Goal: Task Accomplishment & Management: Use online tool/utility

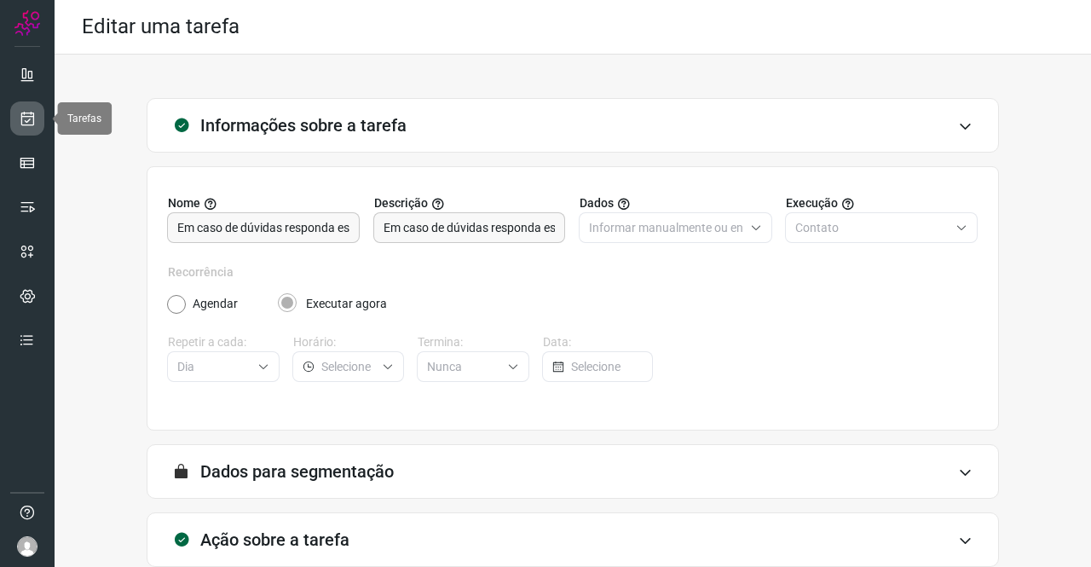
click at [39, 119] on link at bounding box center [27, 118] width 34 height 34
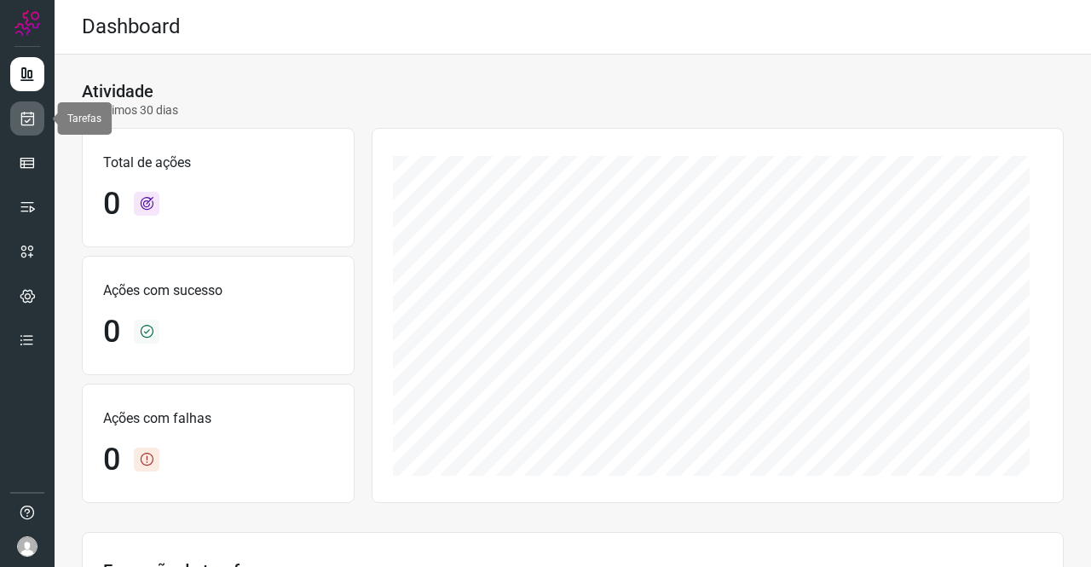
click at [32, 120] on icon at bounding box center [28, 118] width 18 height 17
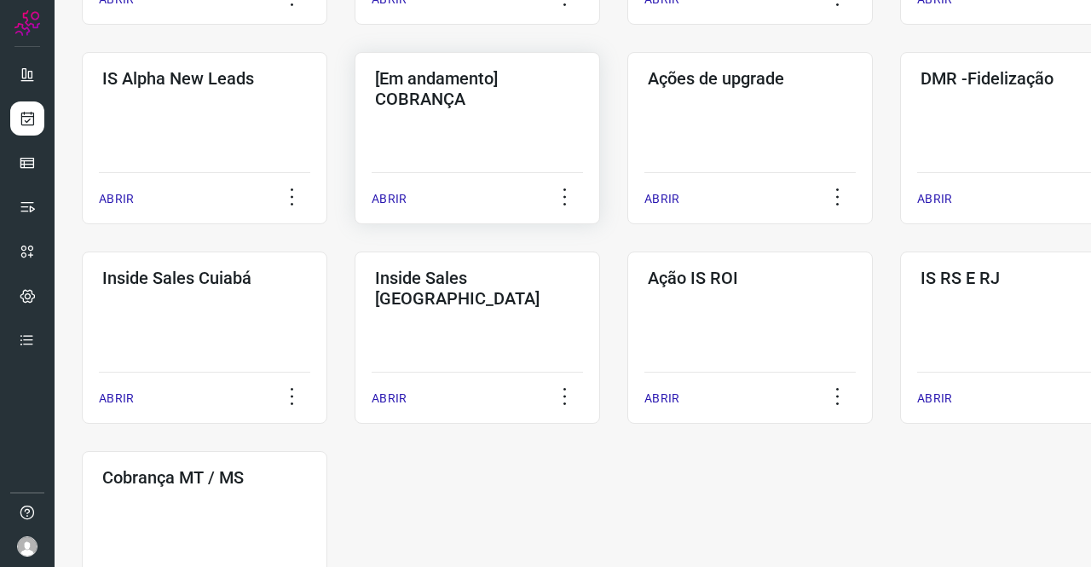
click at [627, 134] on div "[Em andamento] COBRANÇA ABRIR" at bounding box center [749, 138] width 245 height 172
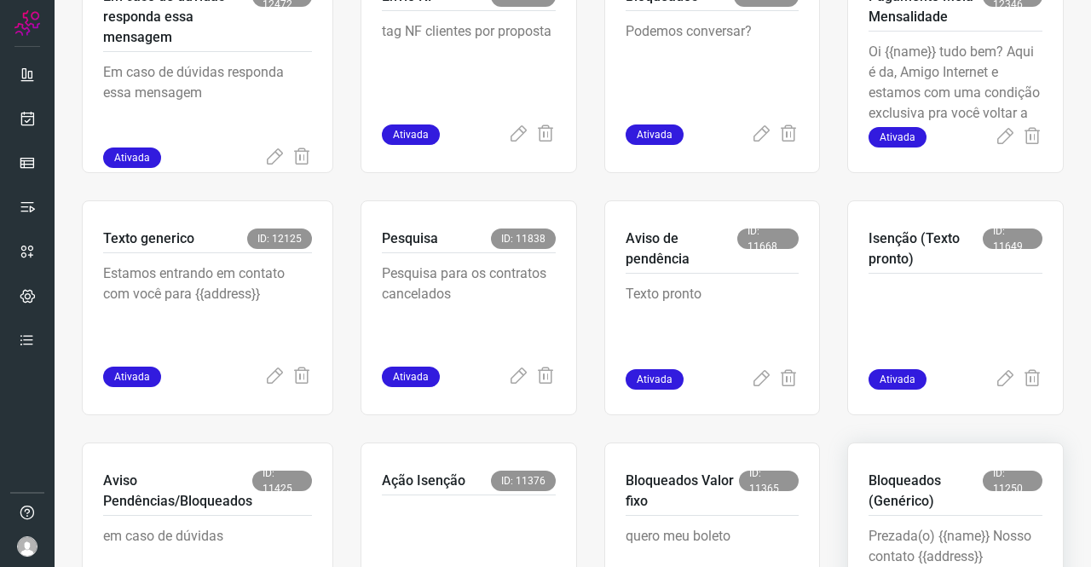
scroll to position [1036, 0]
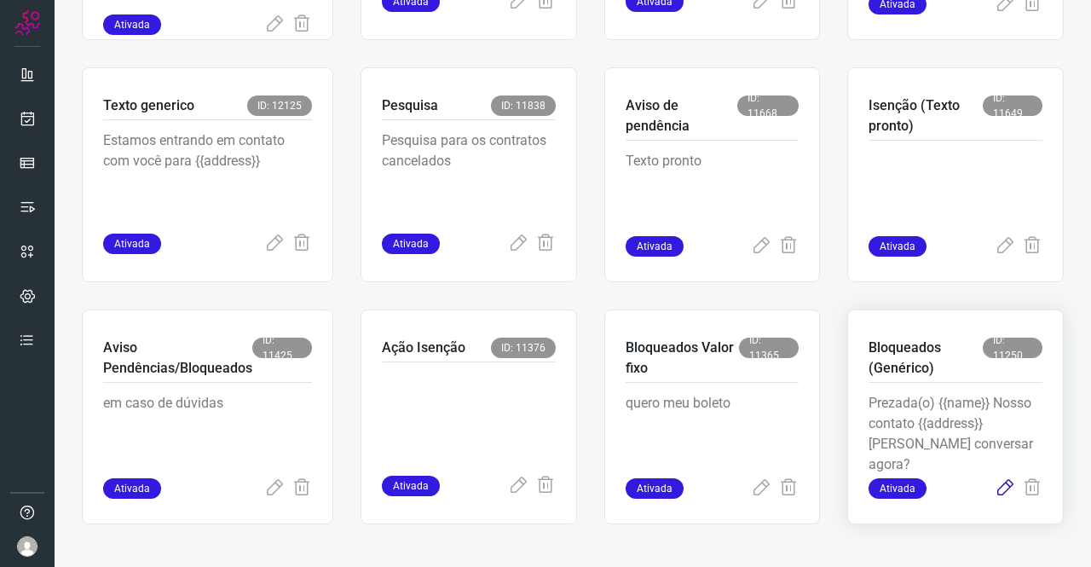
click at [995, 483] on icon at bounding box center [1004, 488] width 20 height 20
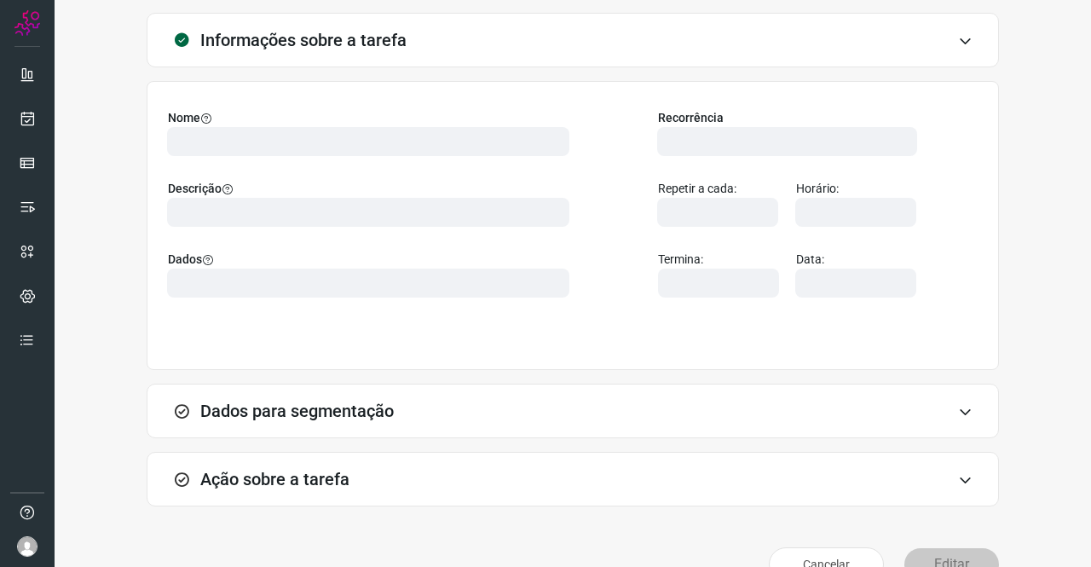
scroll to position [123, 0]
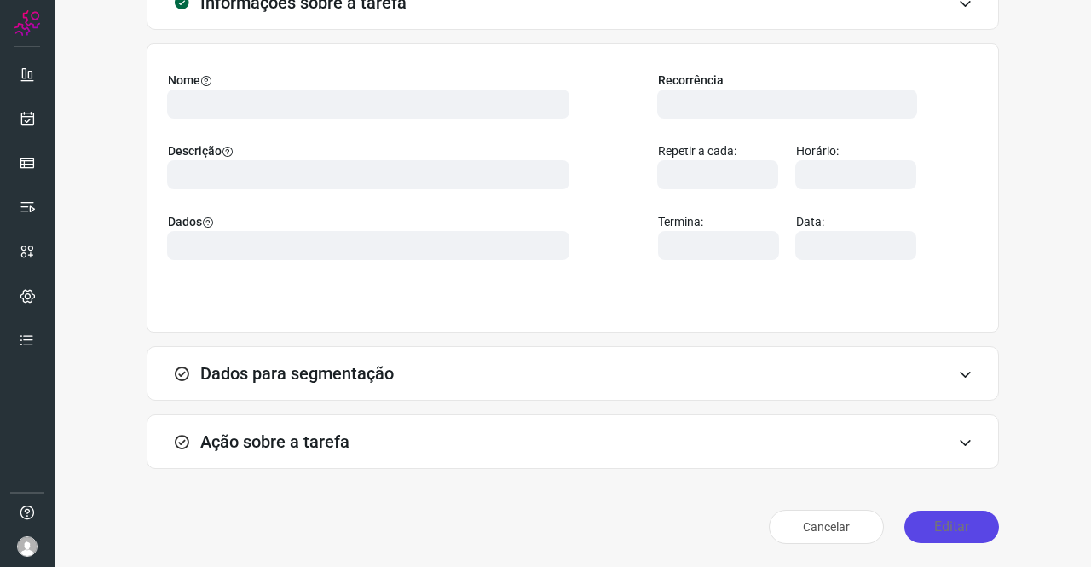
click at [936, 533] on button "Editar" at bounding box center [951, 526] width 95 height 32
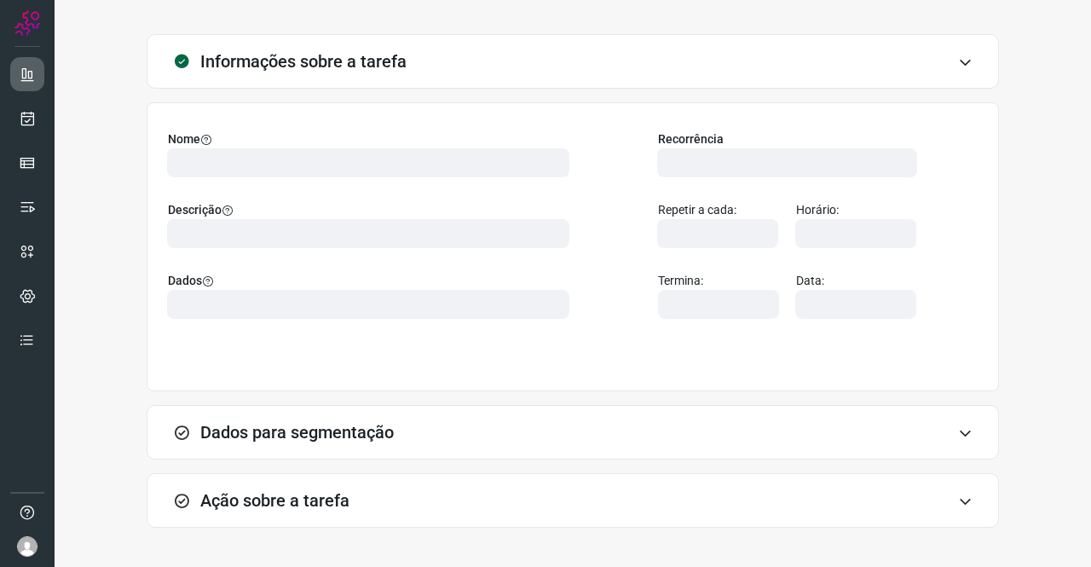
scroll to position [37, 0]
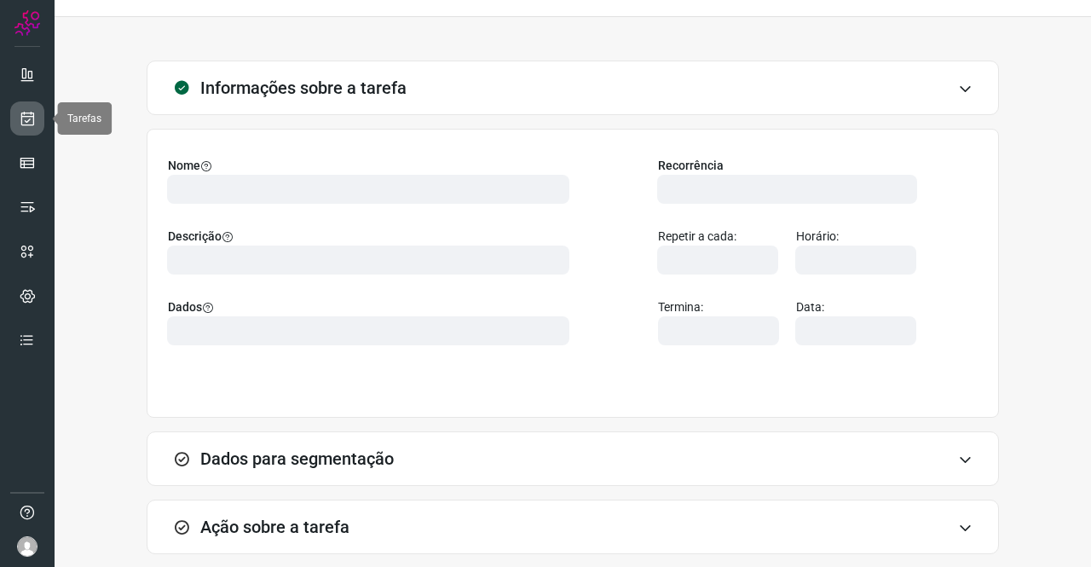
click at [27, 116] on icon at bounding box center [28, 118] width 18 height 17
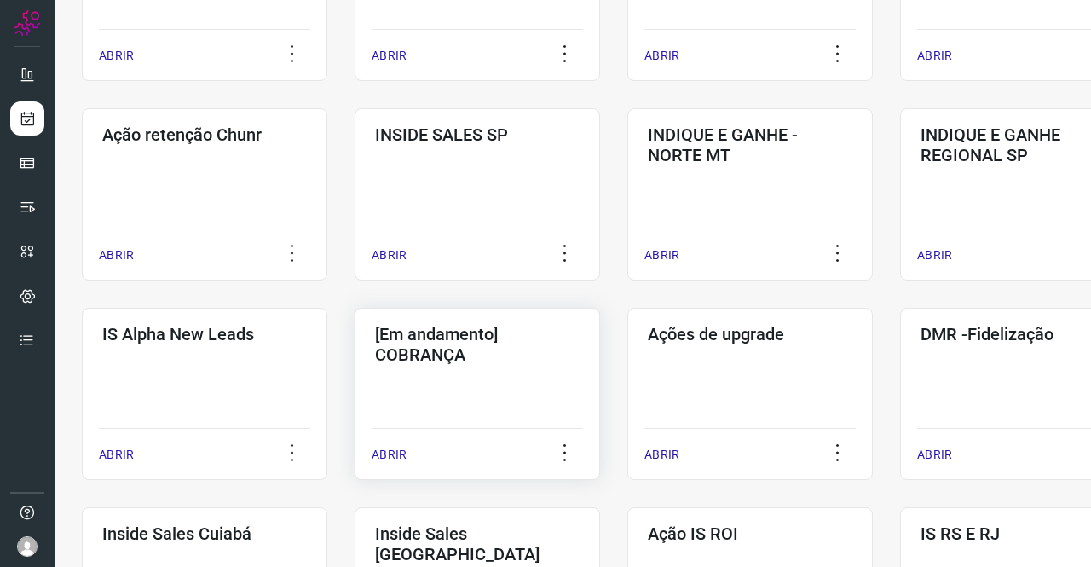
click at [487, 355] on h3 "[Em andamento] COBRANÇA" at bounding box center [477, 344] width 204 height 41
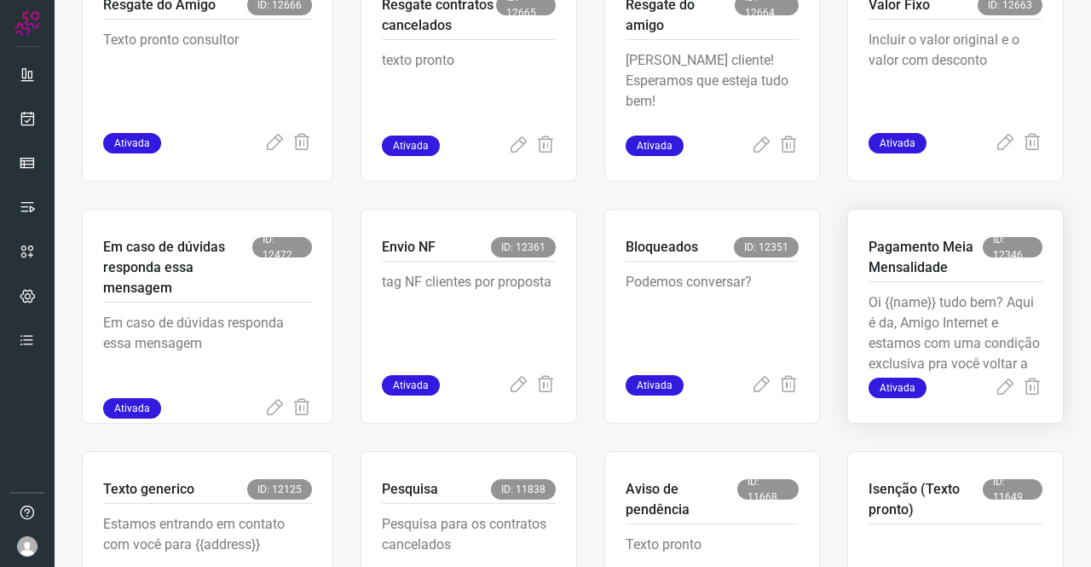
scroll to position [750, 0]
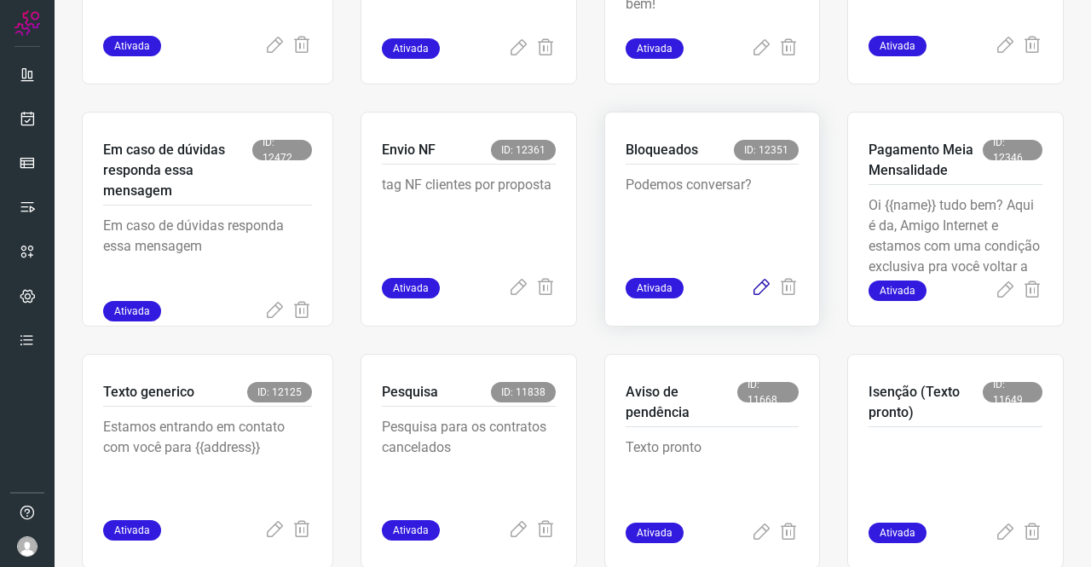
click at [752, 286] on icon at bounding box center [761, 288] width 20 height 20
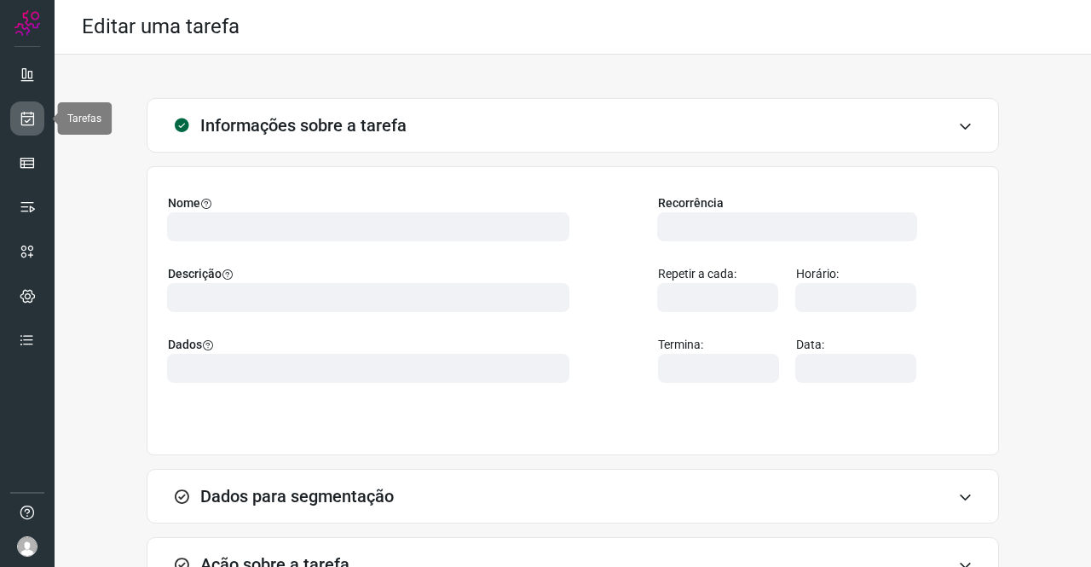
click at [29, 117] on icon at bounding box center [28, 118] width 18 height 17
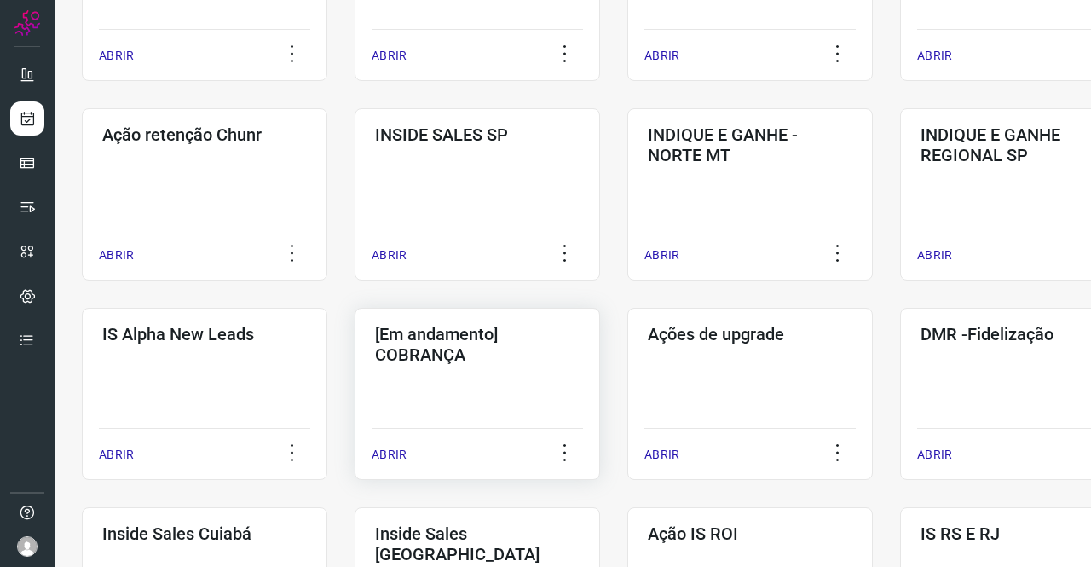
click at [627, 368] on div "[Em andamento] COBRANÇA ABRIR" at bounding box center [749, 394] width 245 height 172
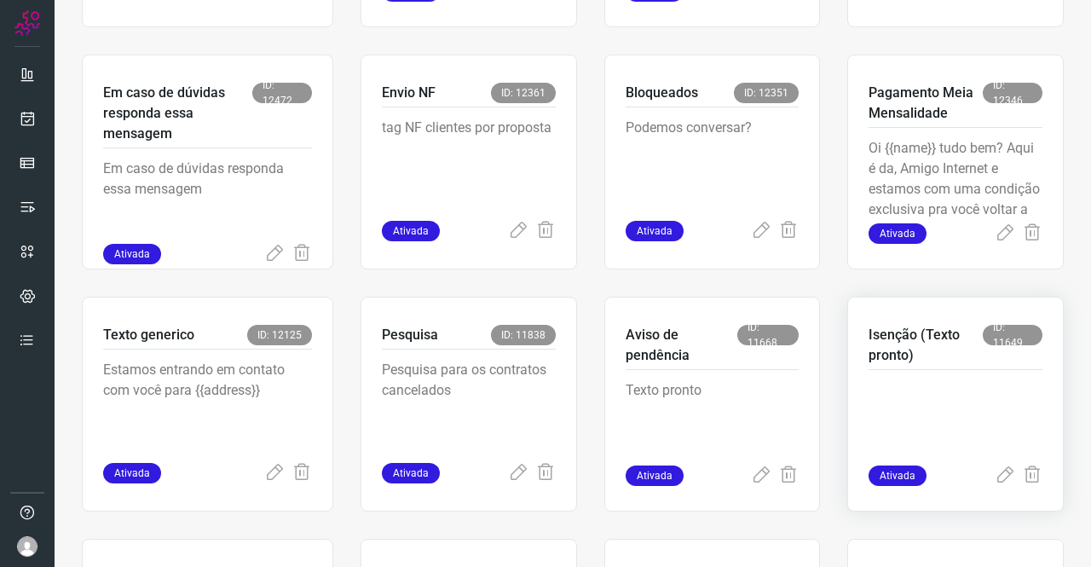
scroll to position [780, 0]
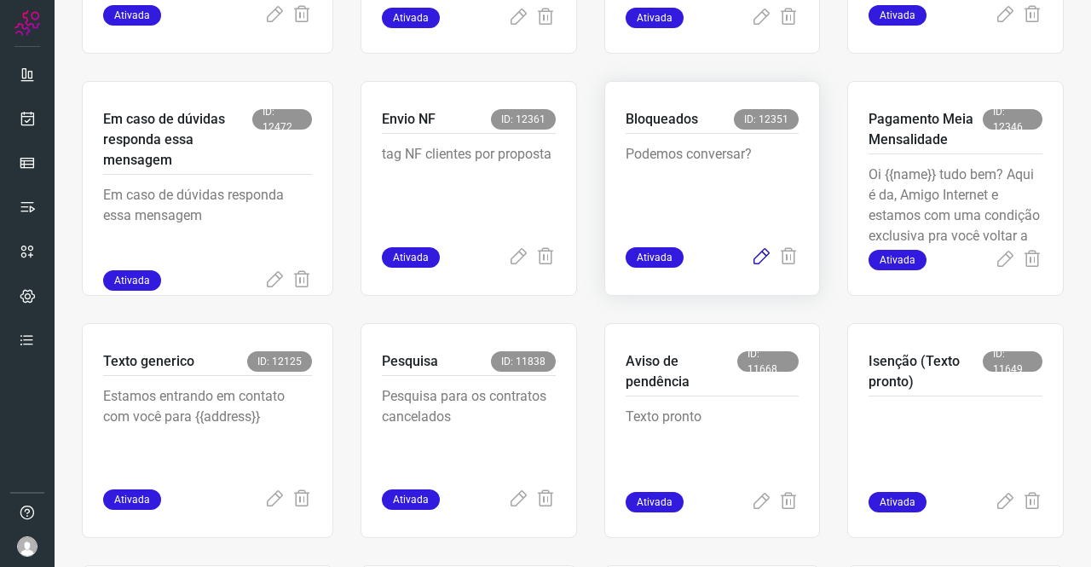
click at [755, 258] on icon at bounding box center [761, 257] width 20 height 20
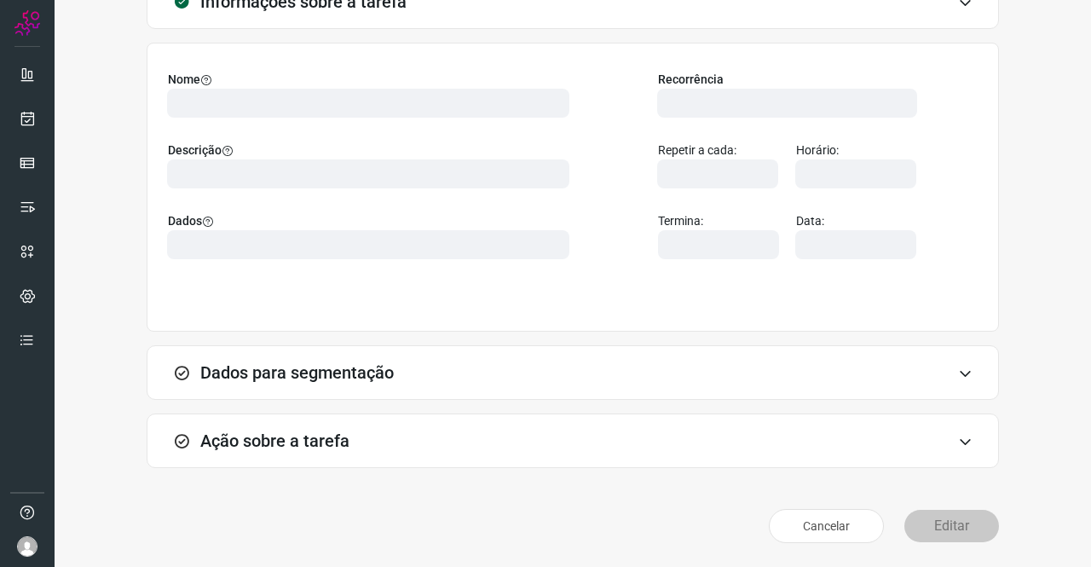
scroll to position [98, 0]
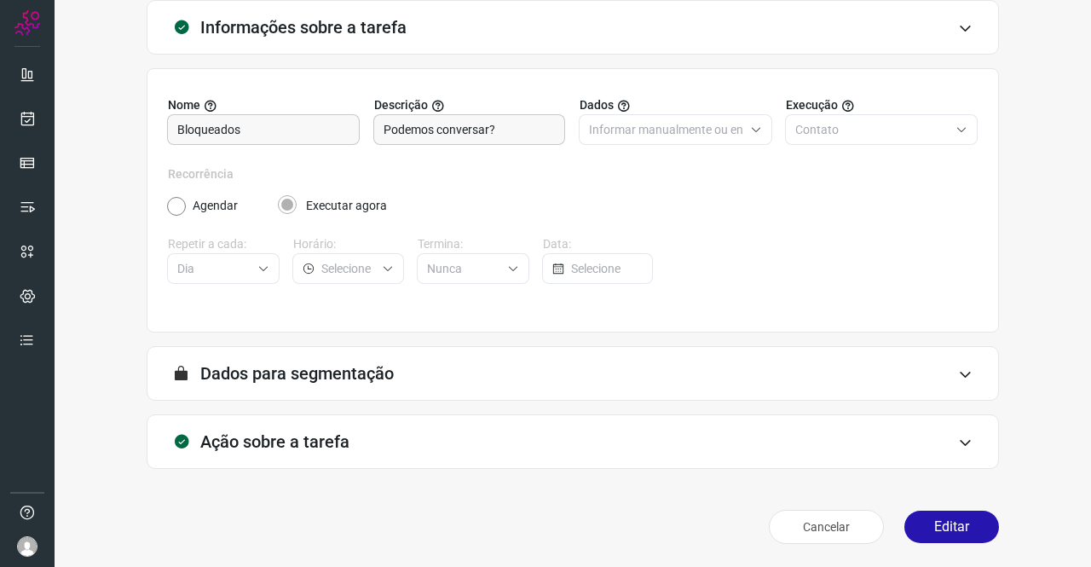
click at [273, 433] on h3 "Ação sobre a tarefa" at bounding box center [274, 441] width 149 height 20
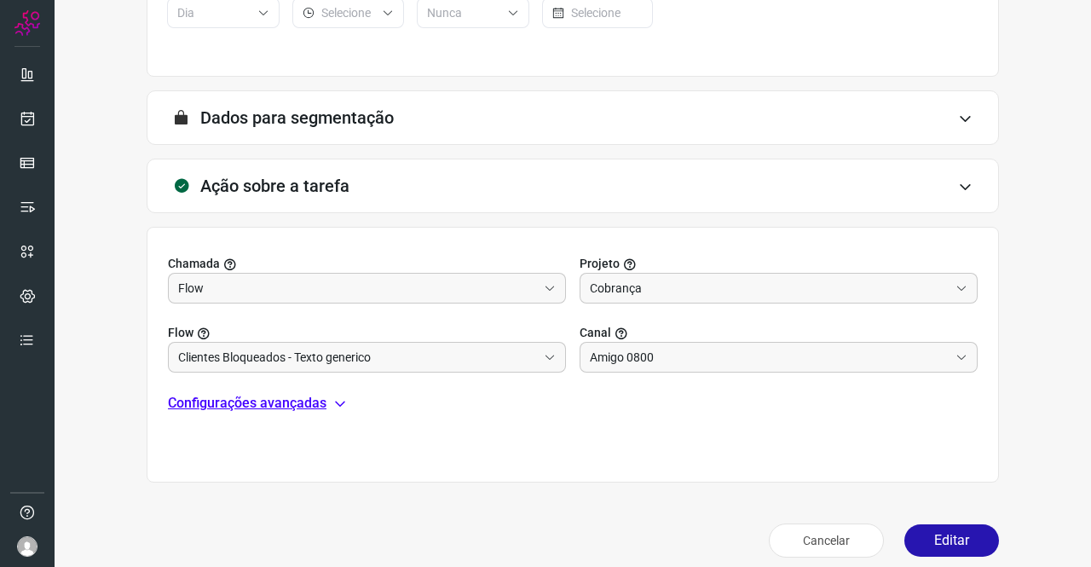
click at [259, 406] on p "Configurações avançadas" at bounding box center [247, 403] width 158 height 20
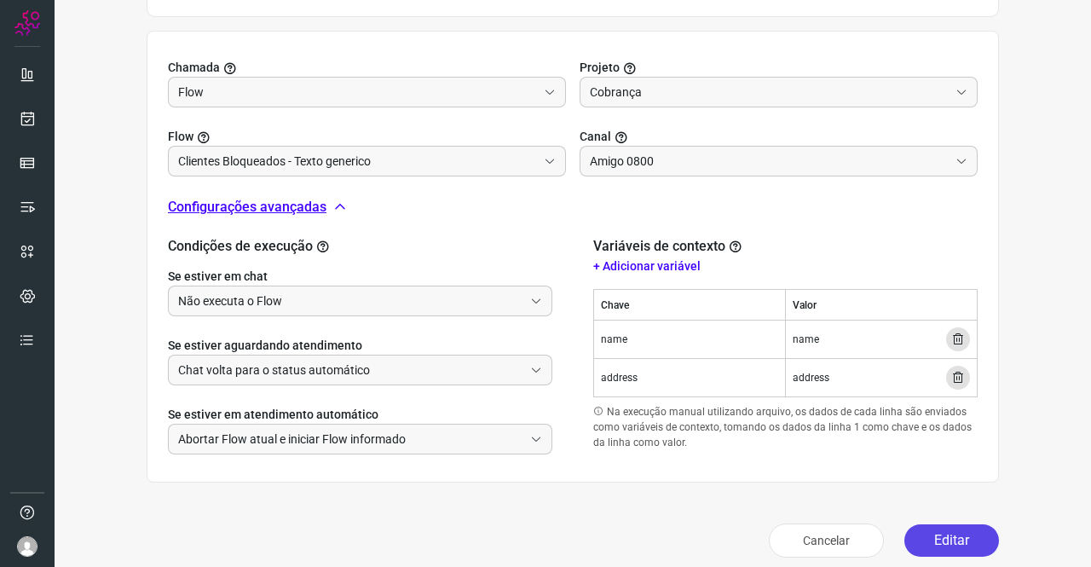
scroll to position [562, 0]
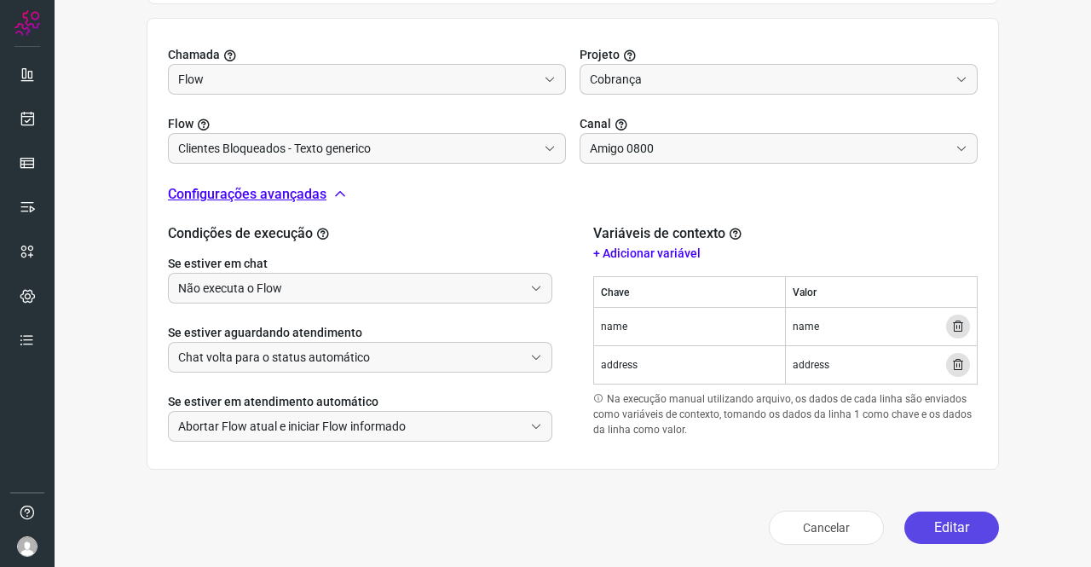
click at [965, 520] on button "Editar" at bounding box center [951, 527] width 95 height 32
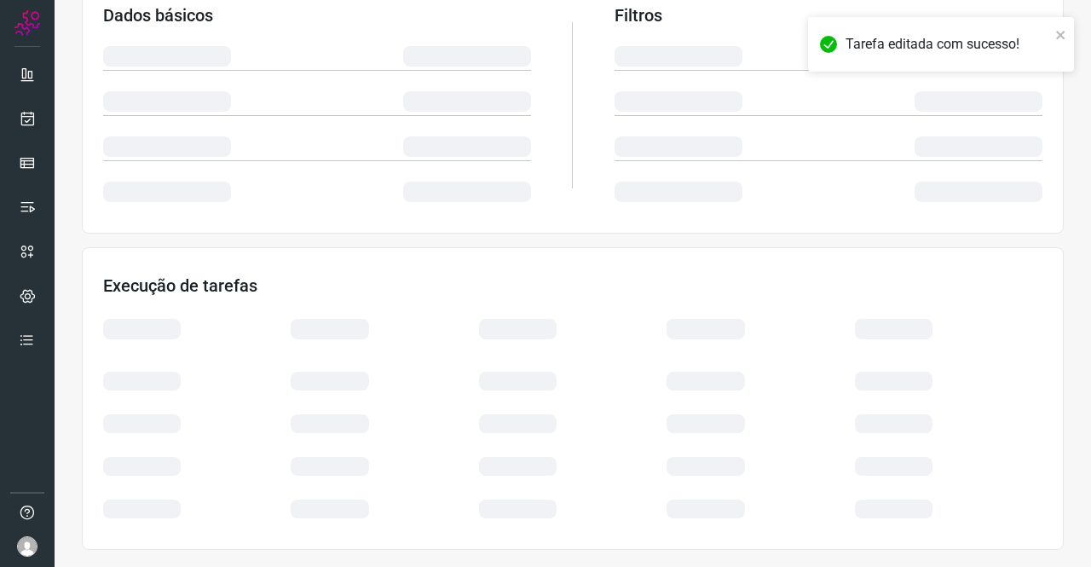
scroll to position [310, 0]
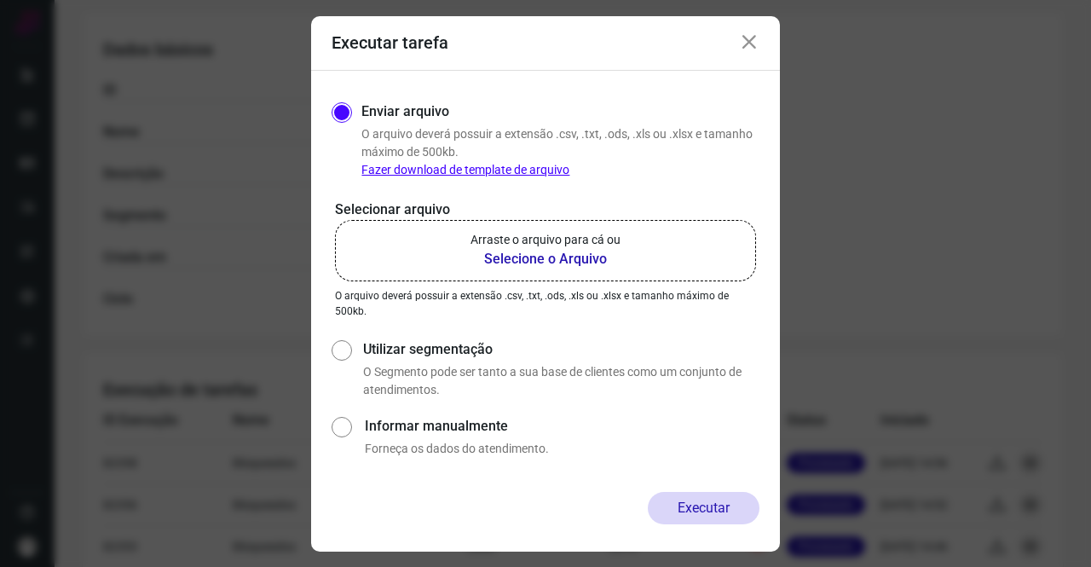
click at [542, 252] on b "Selecione o Arquivo" at bounding box center [545, 259] width 150 height 20
click at [0, 0] on input "Arraste o arquivo para cá ou Selecione o Arquivo" at bounding box center [0, 0] width 0 height 0
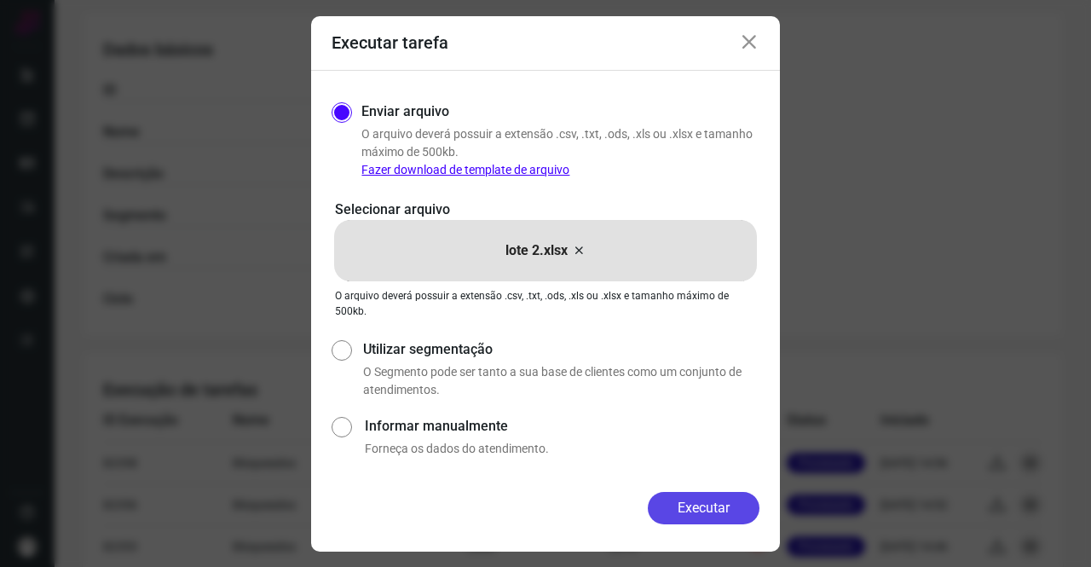
click at [675, 498] on button "Executar" at bounding box center [704, 508] width 112 height 32
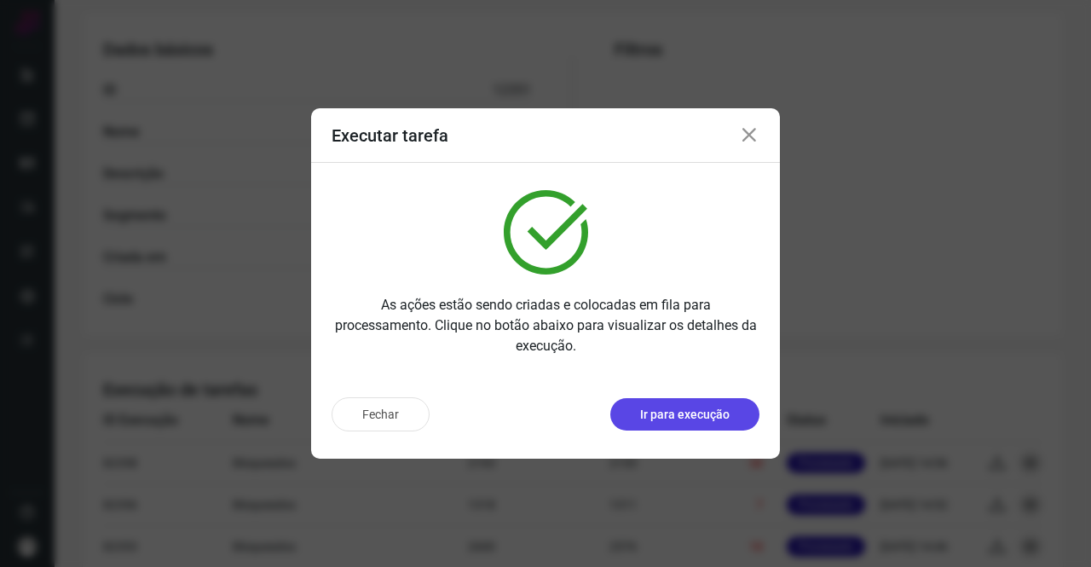
click at [691, 427] on button "Ir para execução" at bounding box center [684, 414] width 149 height 32
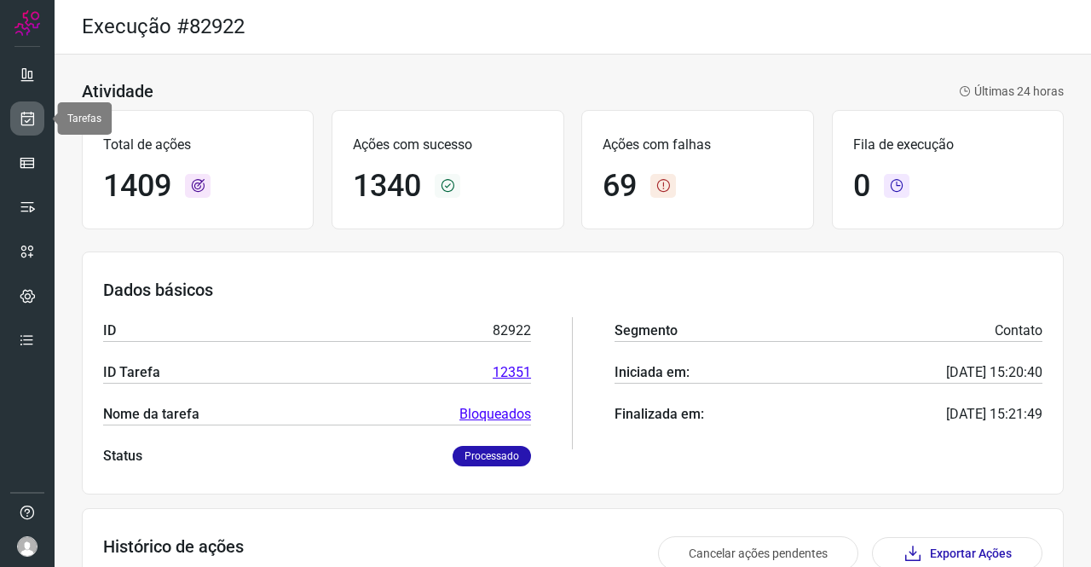
click at [37, 115] on link at bounding box center [27, 118] width 34 height 34
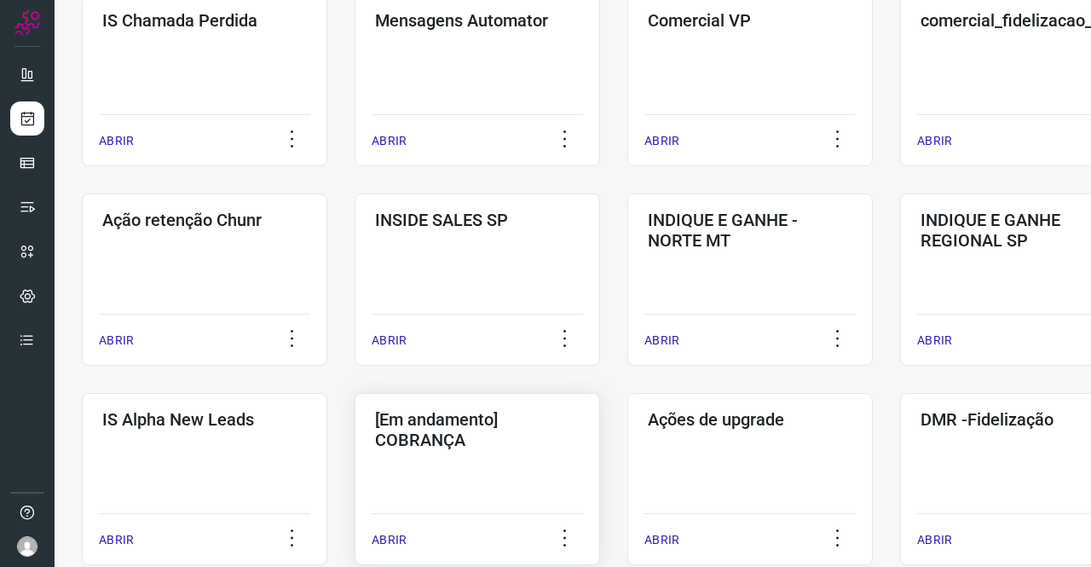
click at [534, 428] on h3 "[Em andamento] COBRANÇA" at bounding box center [477, 429] width 204 height 41
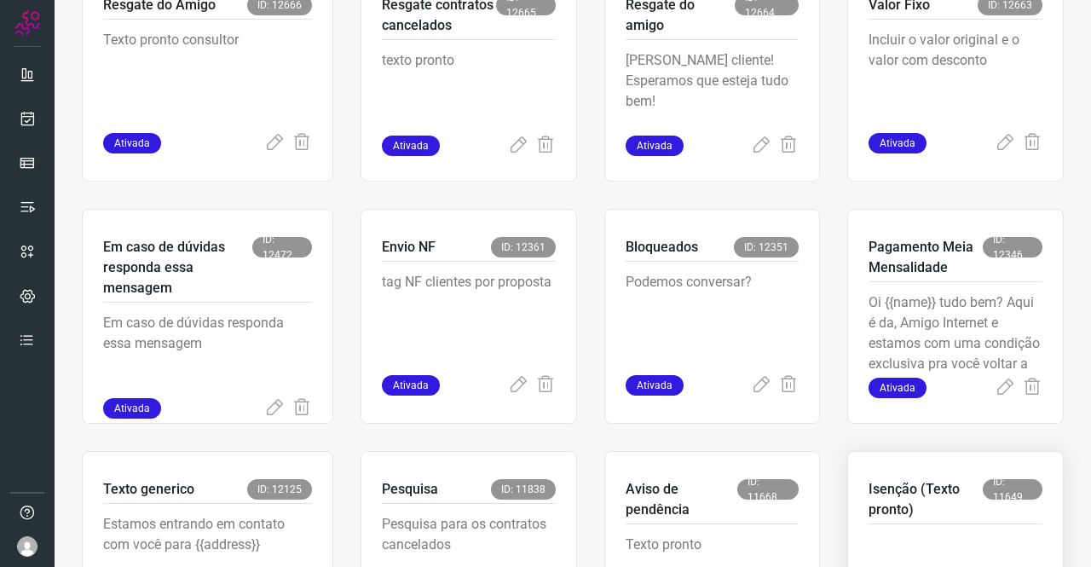
scroll to position [750, 0]
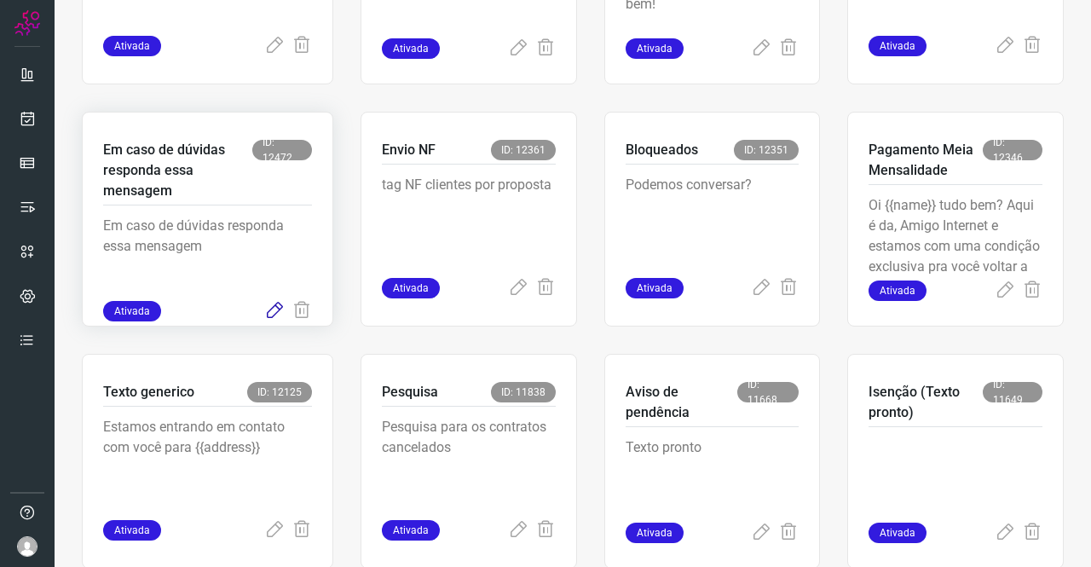
click at [266, 313] on icon at bounding box center [274, 311] width 20 height 20
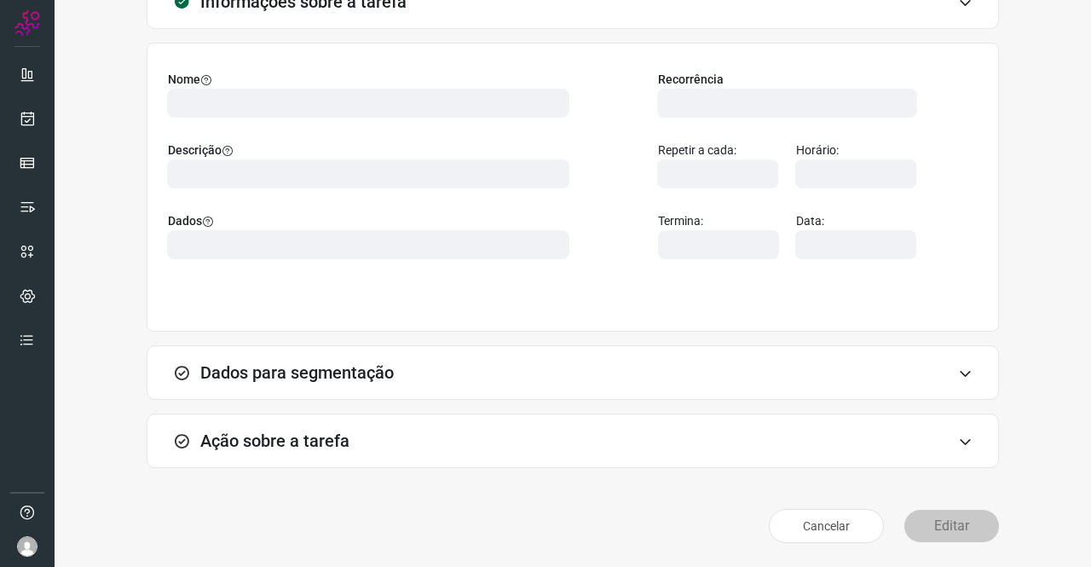
scroll to position [98, 0]
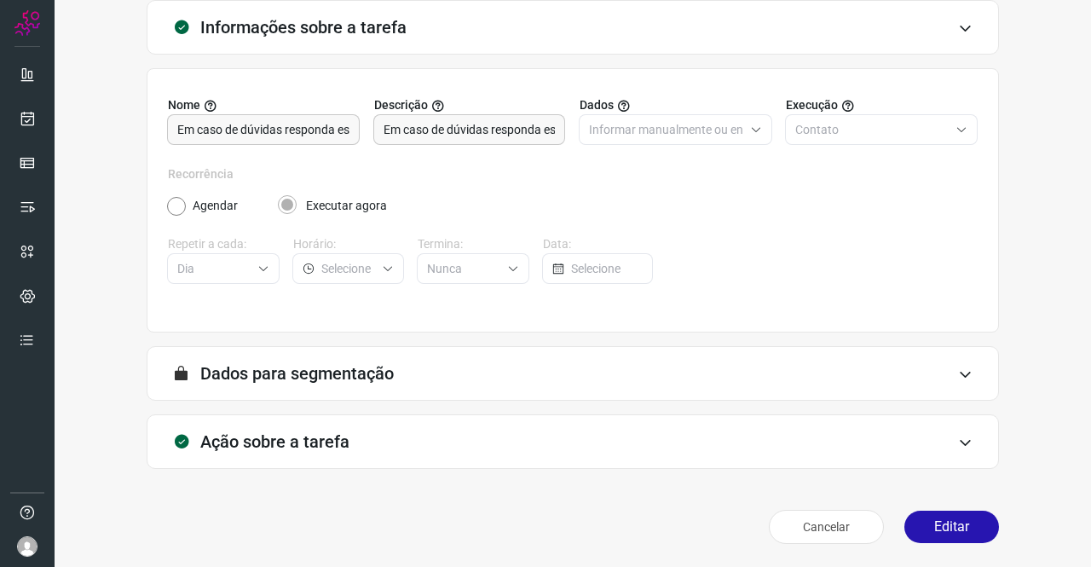
click at [350, 457] on div "Ação sobre a tarefa" at bounding box center [573, 441] width 852 height 55
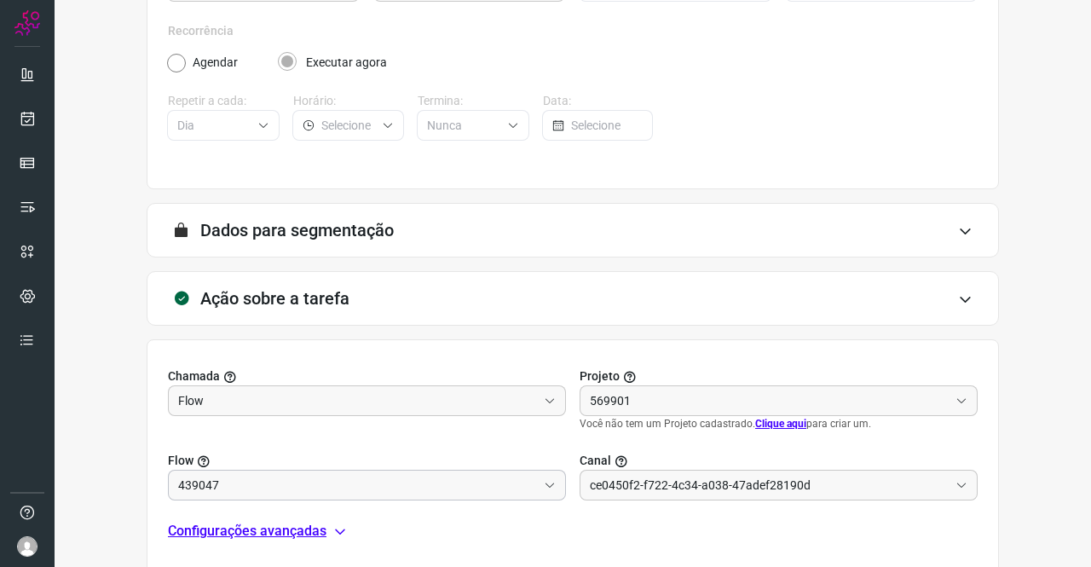
scroll to position [354, 0]
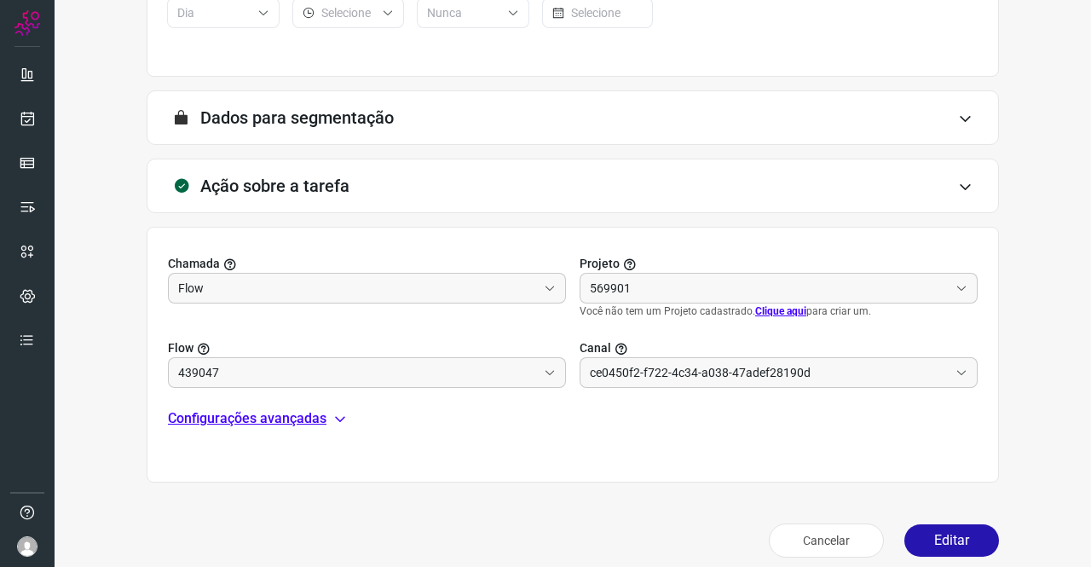
click at [290, 411] on p "Configurações avançadas" at bounding box center [247, 418] width 158 height 20
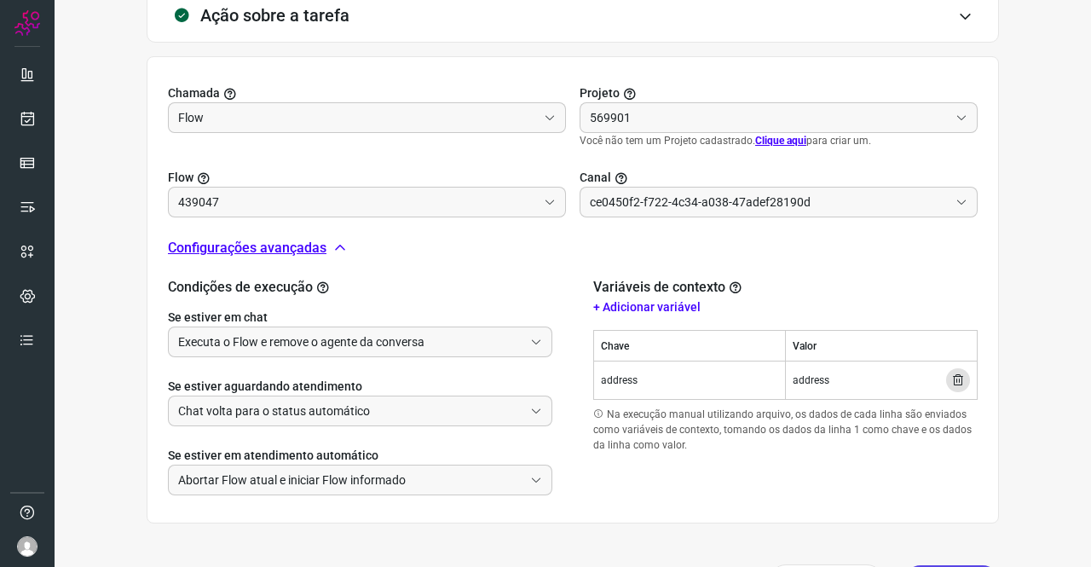
type input "Cobrança"
type input "Amigo 0800"
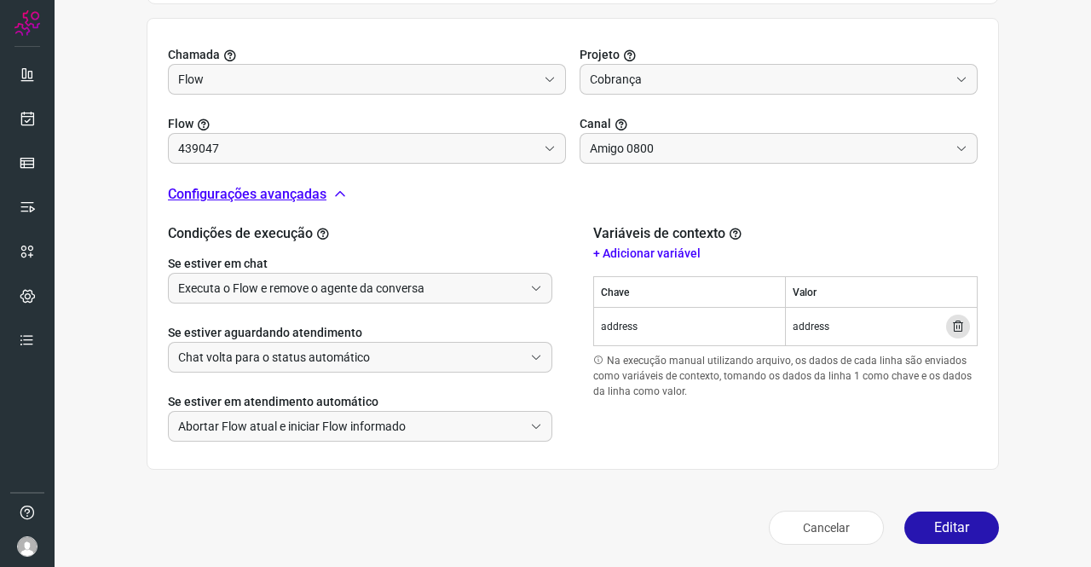
scroll to position [562, 0]
click at [956, 523] on button "Editar" at bounding box center [951, 527] width 95 height 32
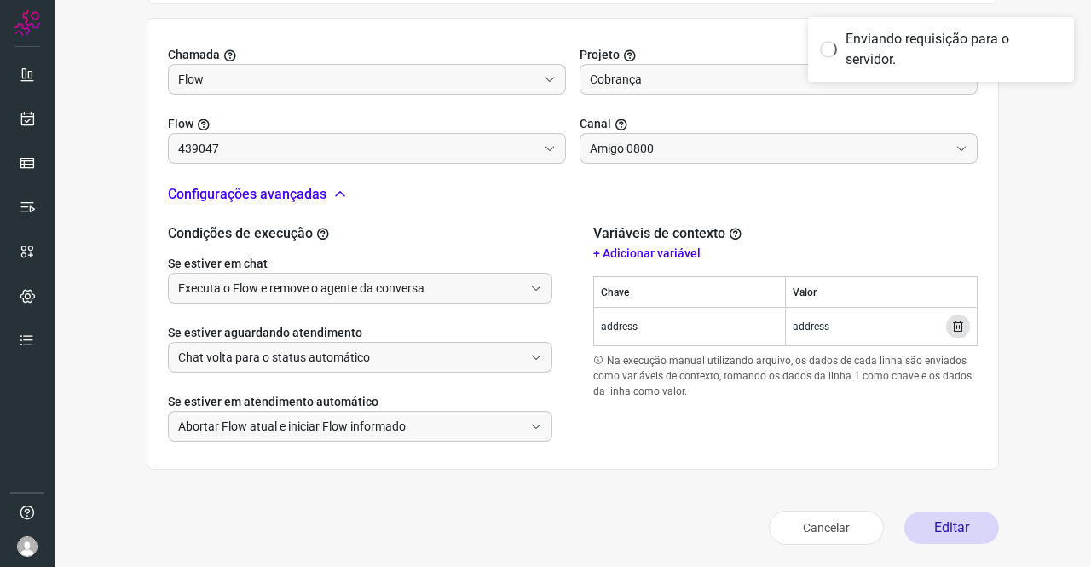
type input "Texto generico"
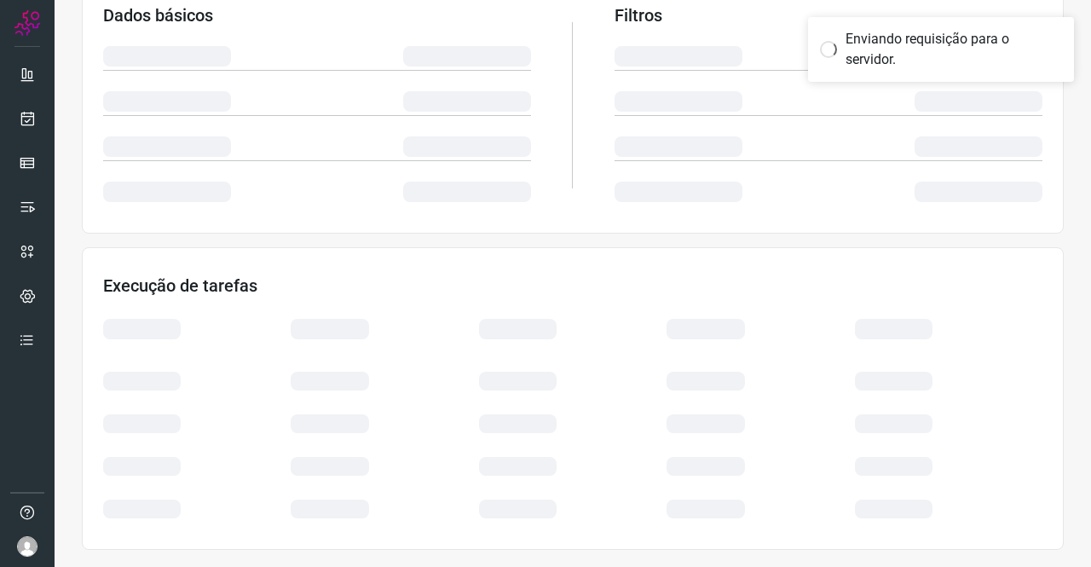
scroll to position [310, 0]
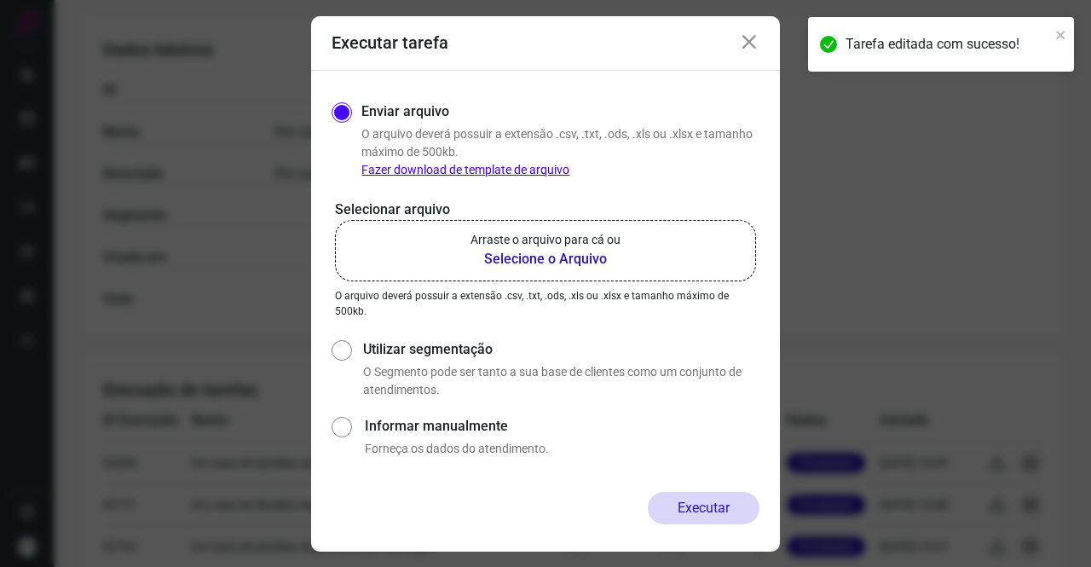
click at [557, 256] on b "Selecione o Arquivo" at bounding box center [545, 259] width 150 height 20
click at [0, 0] on input "Arraste o arquivo para cá ou Selecione o Arquivo" at bounding box center [0, 0] width 0 height 0
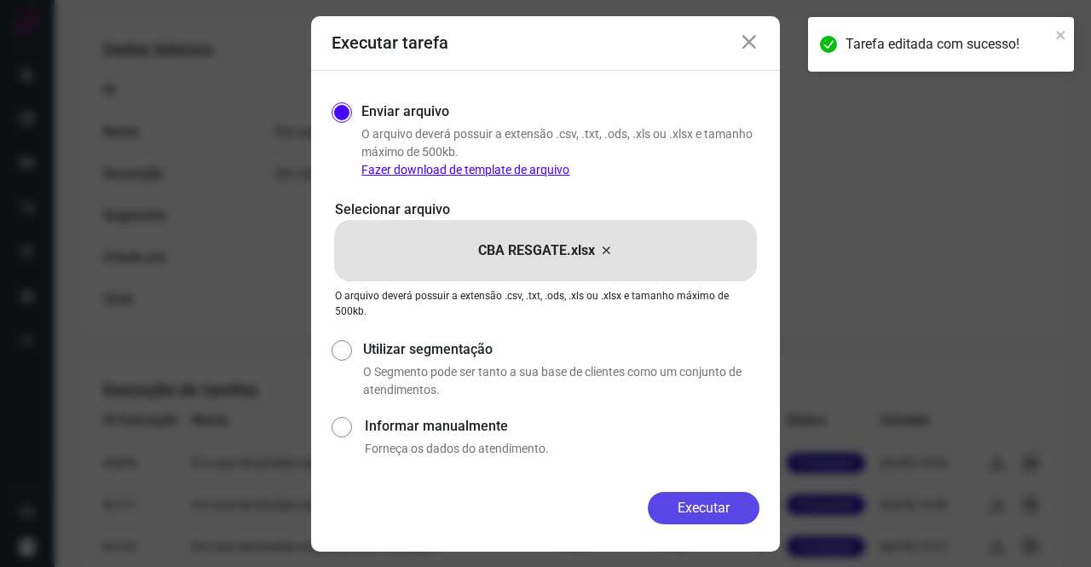
click at [707, 507] on button "Executar" at bounding box center [704, 508] width 112 height 32
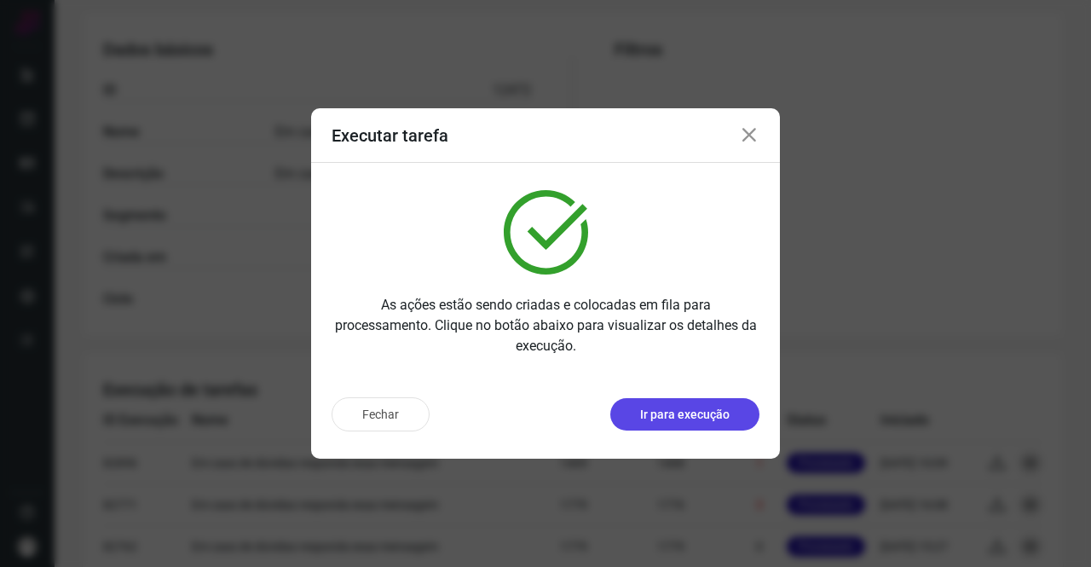
click at [665, 420] on p "Ir para execução" at bounding box center [684, 415] width 89 height 18
